Goal: Task Accomplishment & Management: Manage account settings

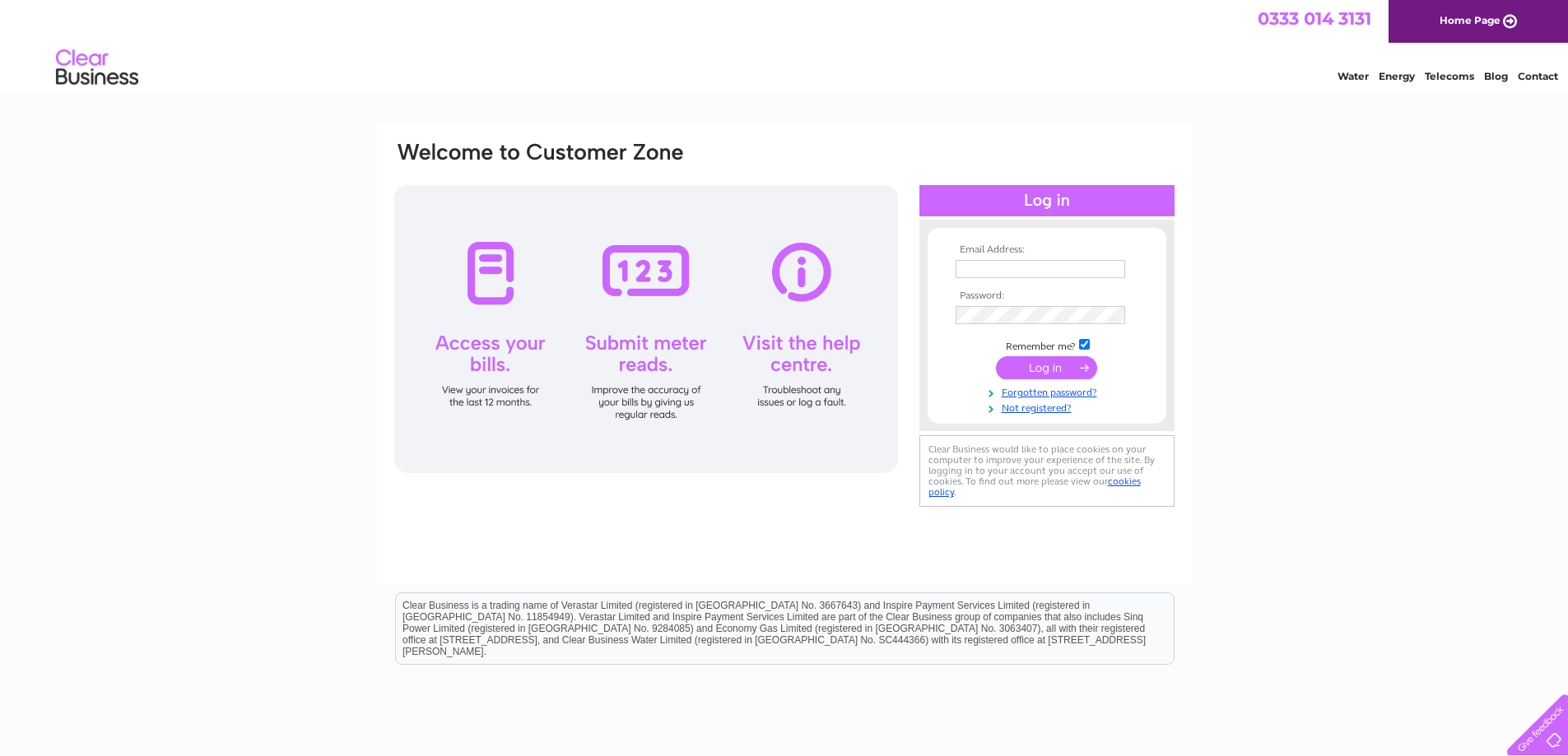
type input "gillian@dabhandling.com"
click at [1048, 360] on input "submit" at bounding box center [1047, 367] width 101 height 23
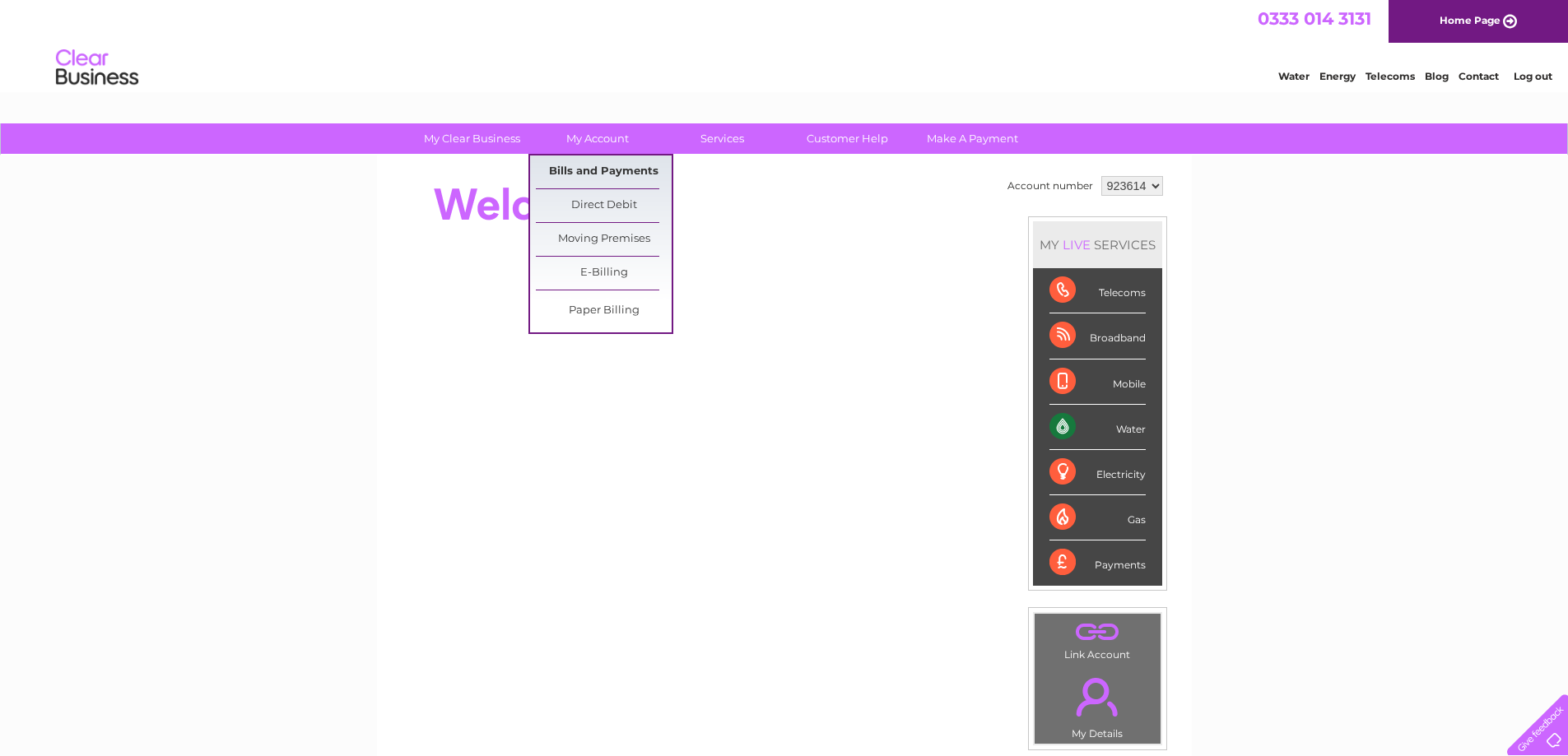
click at [595, 166] on link "Bills and Payments" at bounding box center [604, 171] width 136 height 33
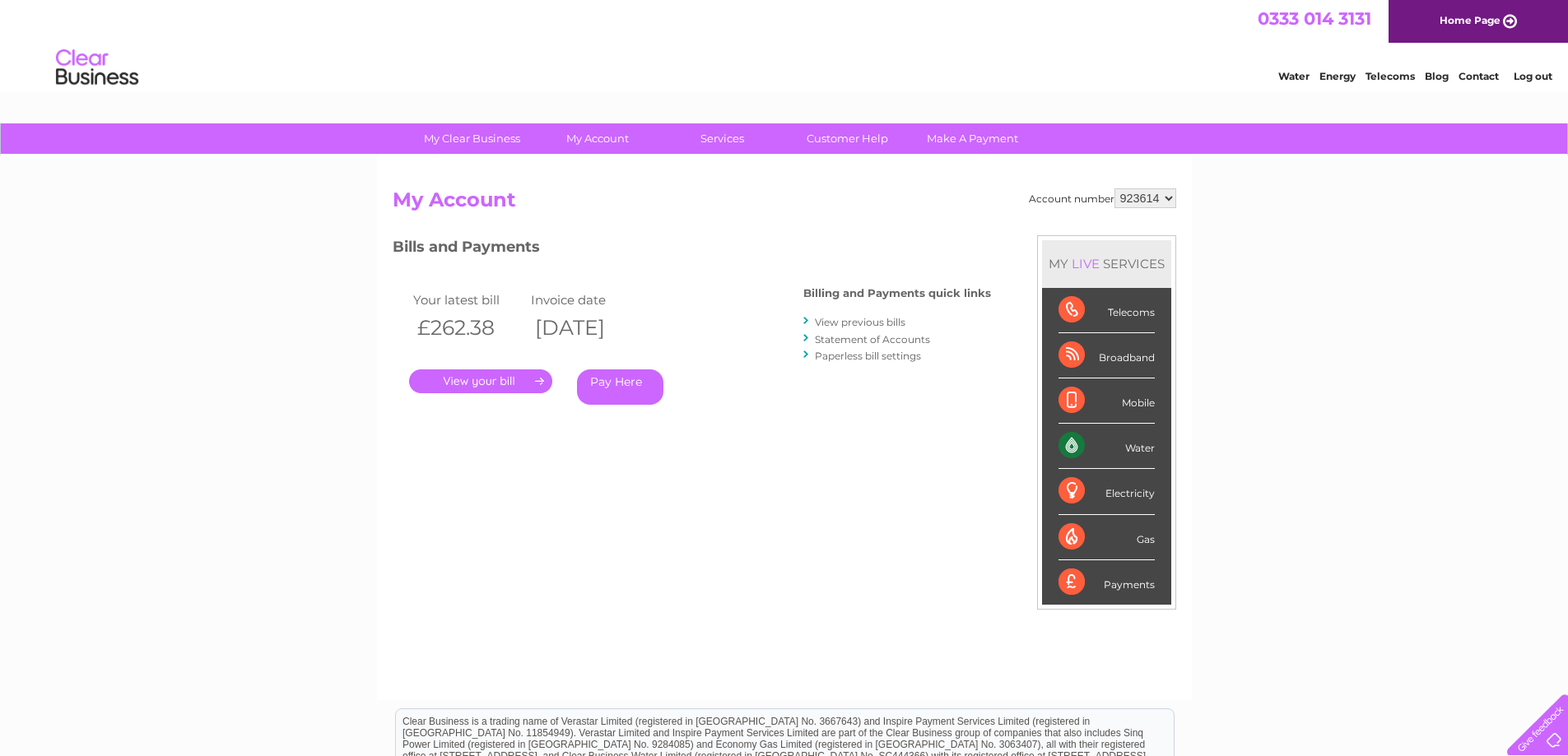
click at [536, 380] on link "." at bounding box center [481, 382] width 143 height 24
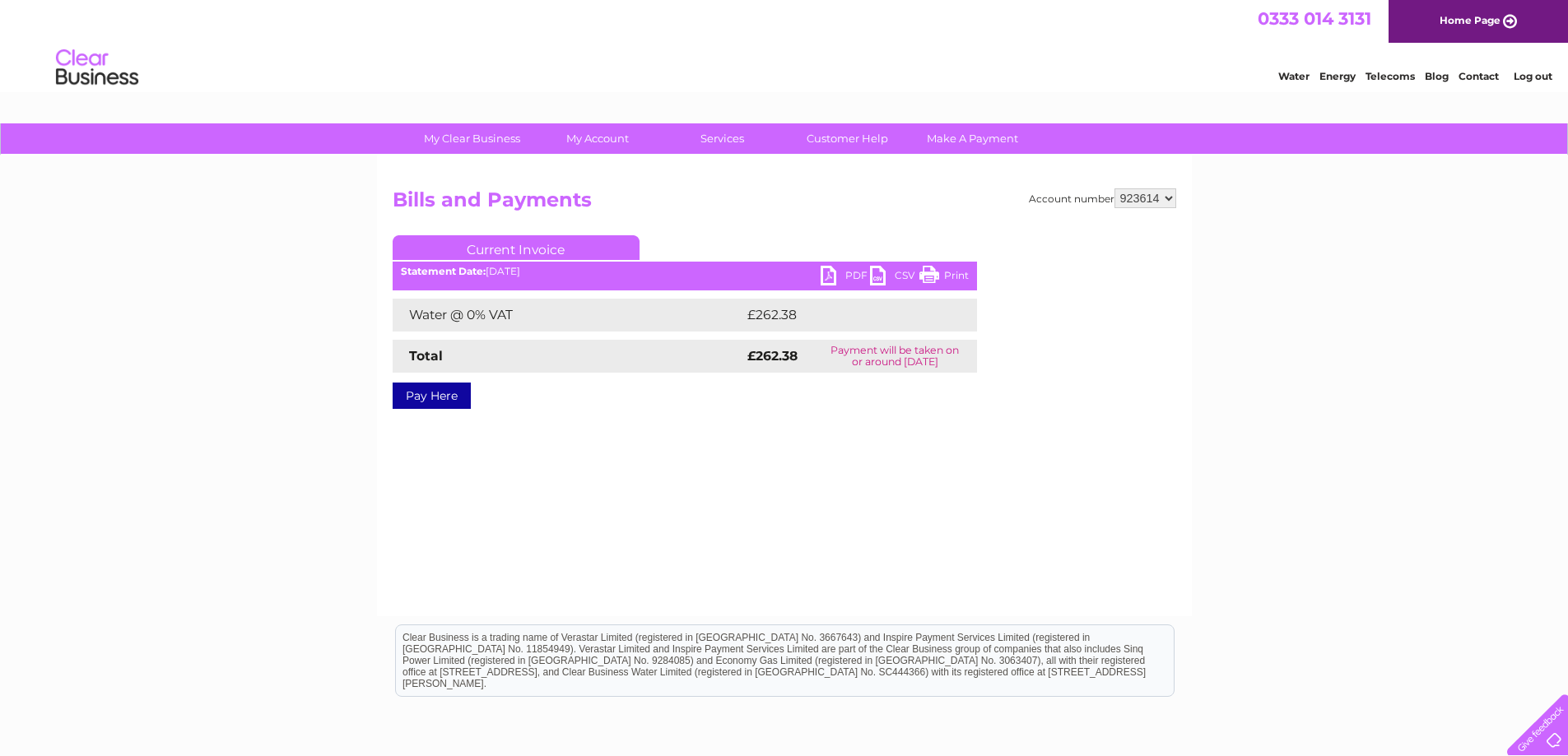
click at [840, 275] on link "PDF" at bounding box center [846, 278] width 50 height 24
